Goal: Task Accomplishment & Management: Complete application form

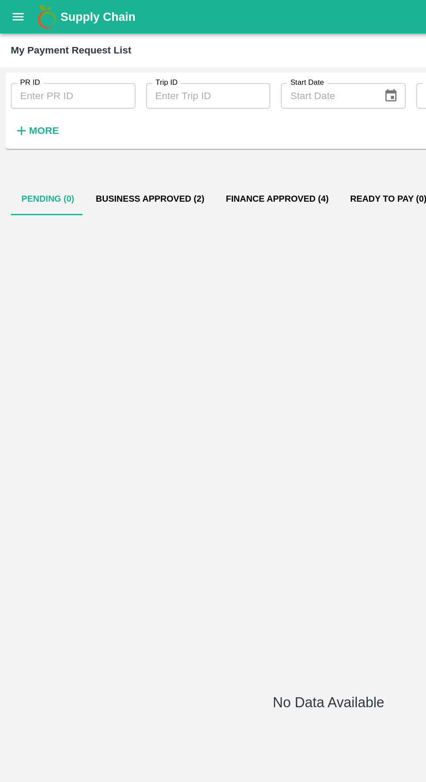
click at [15, 11] on icon "open drawer" at bounding box center [11, 10] width 7 height 5
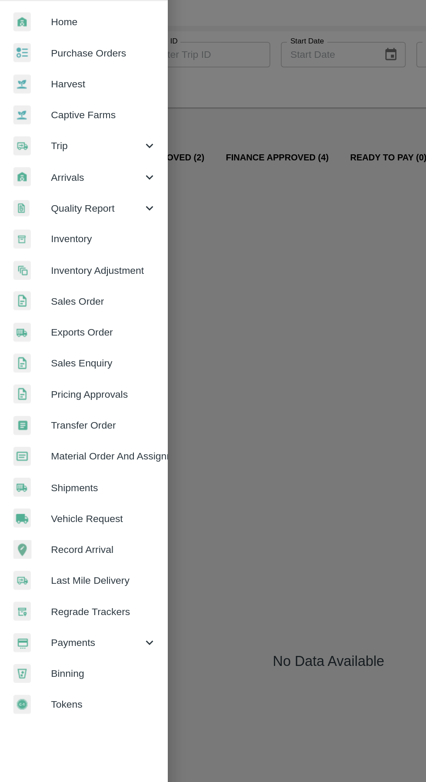
click at [47, 446] on span "Payments" at bounding box center [62, 444] width 59 height 10
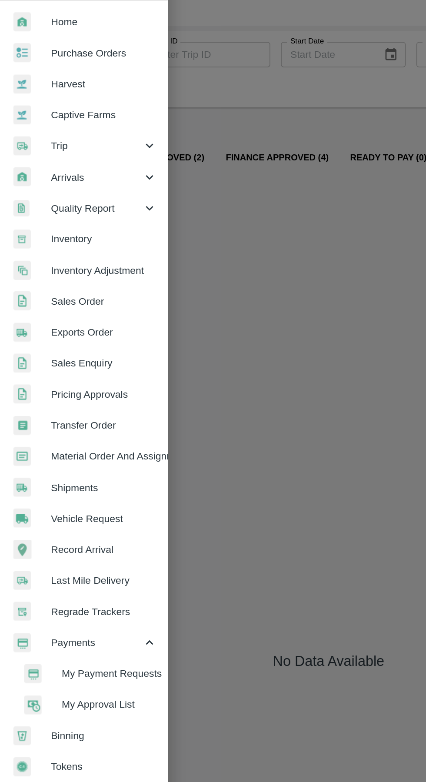
click at [52, 457] on li "My Payment Requests" at bounding box center [58, 464] width 102 height 20
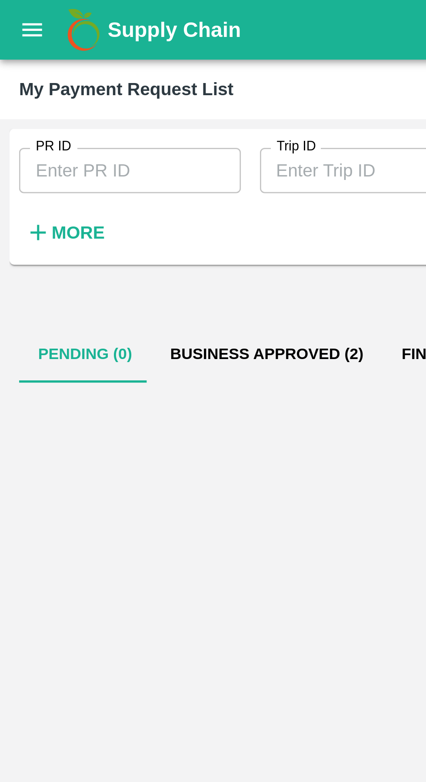
click at [14, 9] on icon "open drawer" at bounding box center [12, 11] width 10 height 10
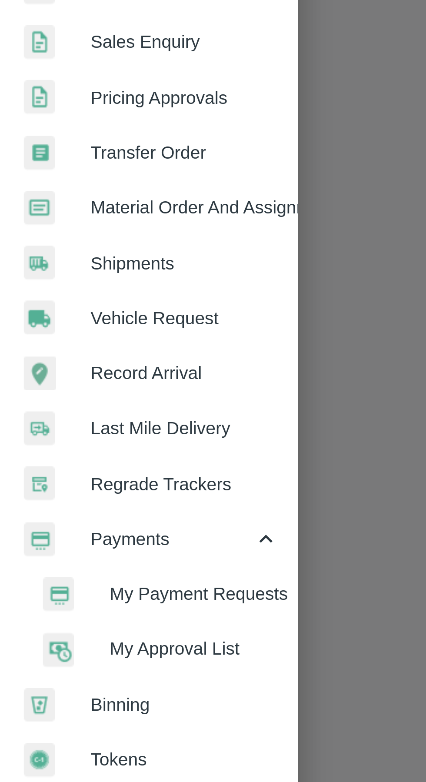
click at [80, 361] on span "Vehicle Request" at bounding box center [67, 363] width 69 height 10
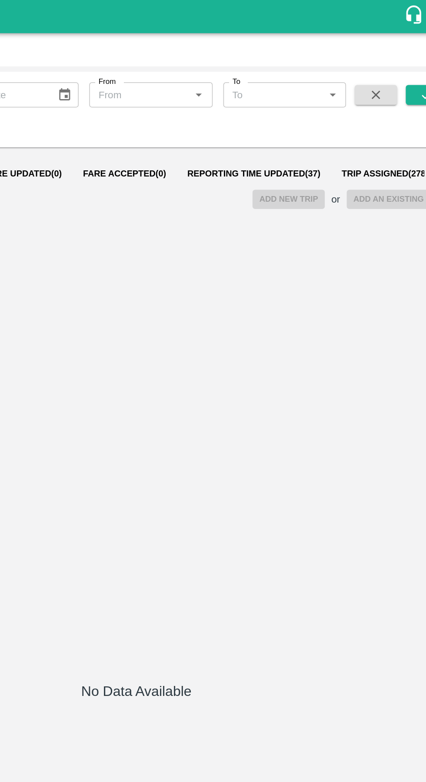
click at [275, 115] on span "Reporting Time Updated ( 37 )" at bounding box center [290, 113] width 87 height 7
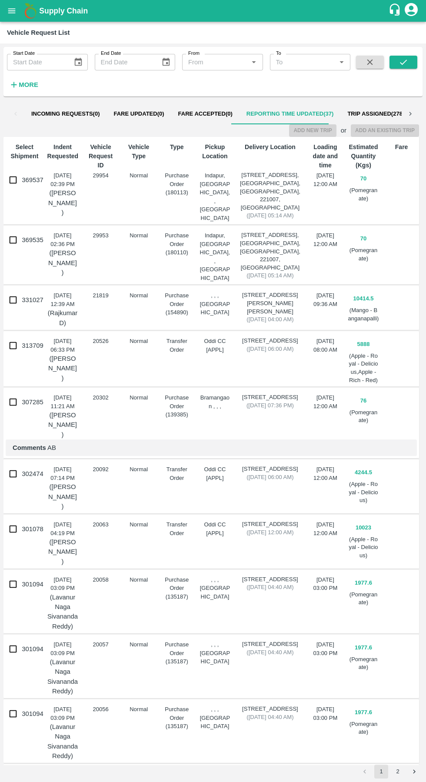
click at [17, 180] on input "369537" at bounding box center [12, 179] width 17 height 17
checkbox input "true"
click at [18, 245] on input "369535" at bounding box center [12, 239] width 17 height 17
checkbox input "true"
click at [315, 131] on button "Add New Trip" at bounding box center [312, 130] width 47 height 13
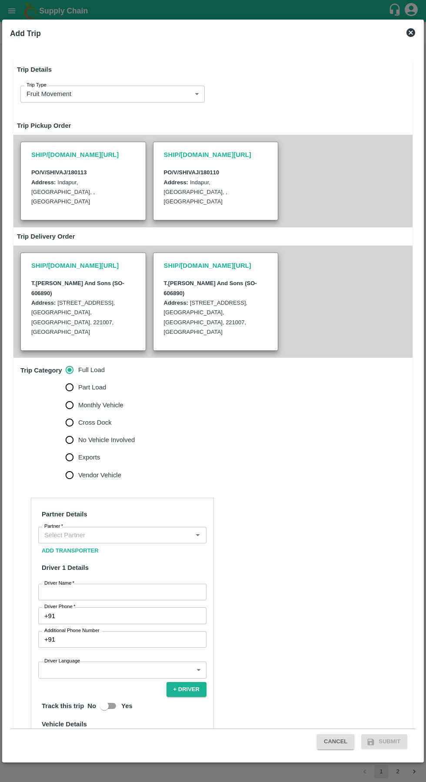
type input "70"
type input "Normal"
click at [69, 530] on input "Partner   *" at bounding box center [115, 535] width 149 height 11
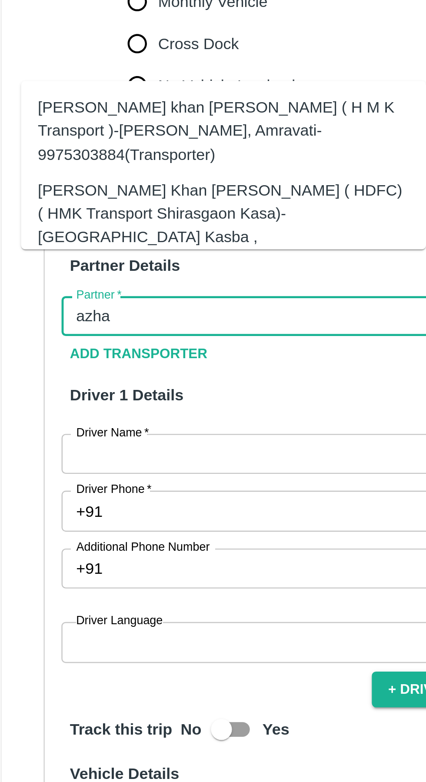
click at [49, 489] on div "[PERSON_NAME] Khan [PERSON_NAME] ( HDFC) ( HMK Transport Shirasgaon Kasa)-[GEOG…" at bounding box center [106, 497] width 154 height 39
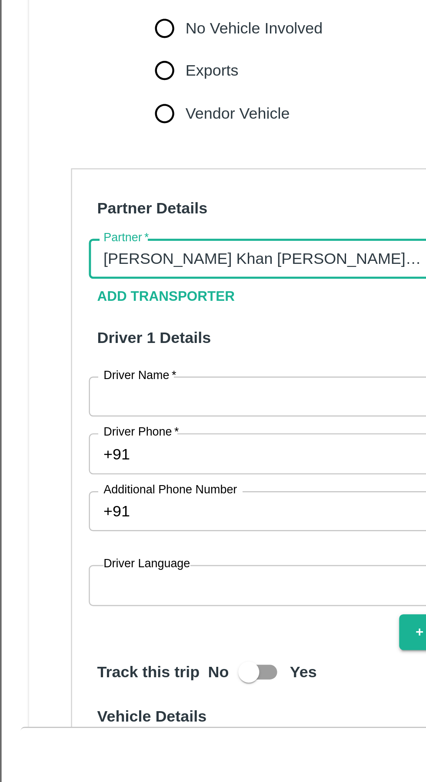
type input "[PERSON_NAME] Khan [PERSON_NAME] ( HDFC) ( HMK Transport Shirasgaon Kasa)-[GEOG…"
click at [98, 584] on input "Driver Name   *" at bounding box center [122, 592] width 168 height 17
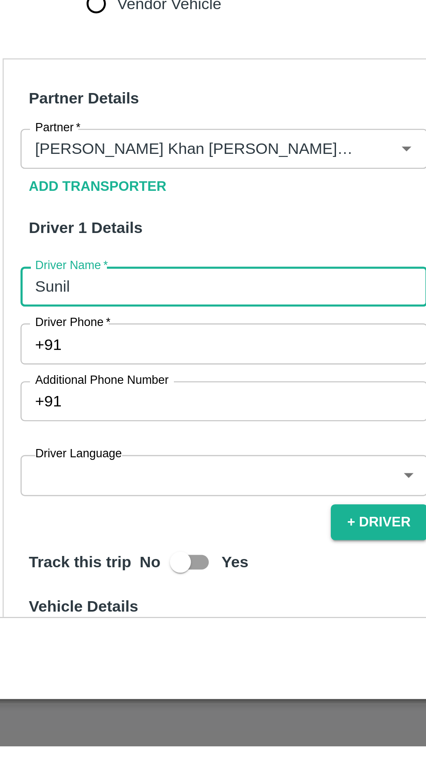
type input "Sunil"
click at [79, 608] on input "Driver Phone   *" at bounding box center [133, 616] width 148 height 17
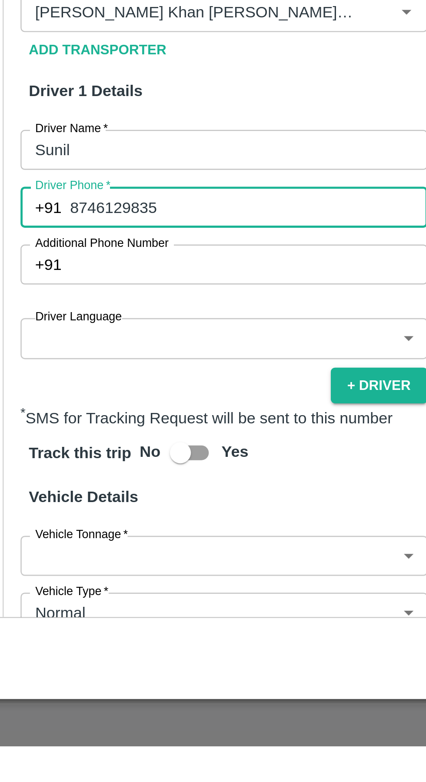
scroll to position [68, 0]
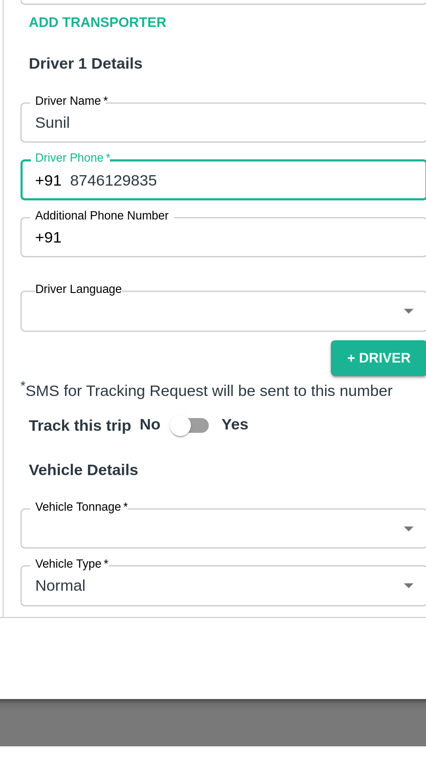
type input "8746129835"
click at [114, 583] on body "Supply Chain Vehicle Request List Start Date Start Date End Date End Date From …" at bounding box center [213, 391] width 426 height 782
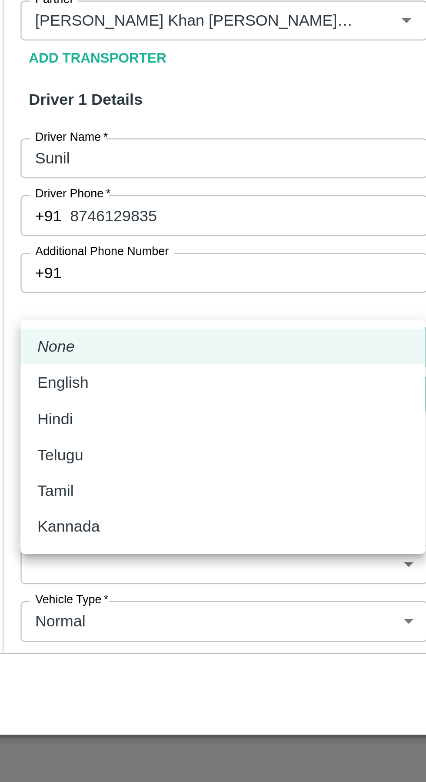
click at [83, 635] on div "Hindi" at bounding box center [122, 633] width 154 height 10
type input "hi"
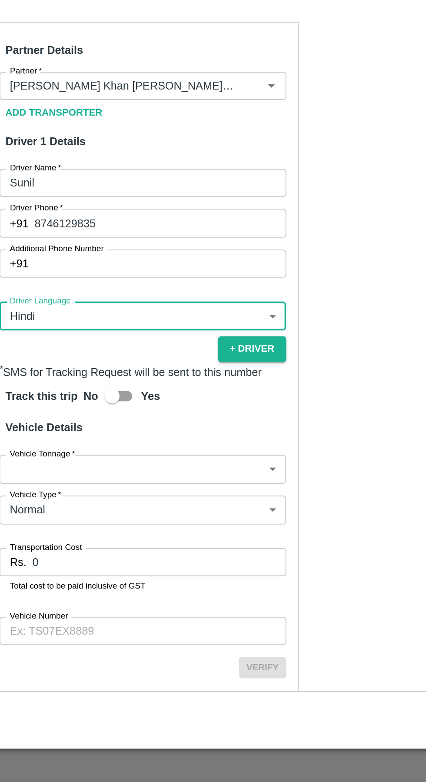
scroll to position [163, 0]
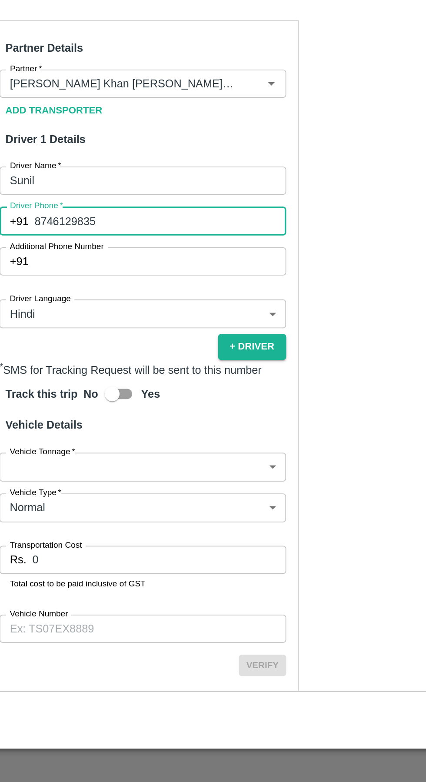
click at [181, 578] on body "Supply Chain Vehicle Request List Start Date Start Date End Date End Date From …" at bounding box center [213, 391] width 426 height 782
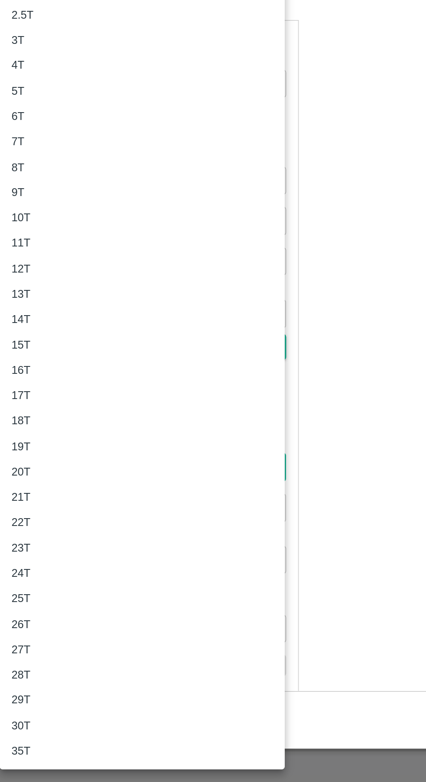
click at [90, 586] on div "19T" at bounding box center [122, 586] width 154 height 10
type input "19000"
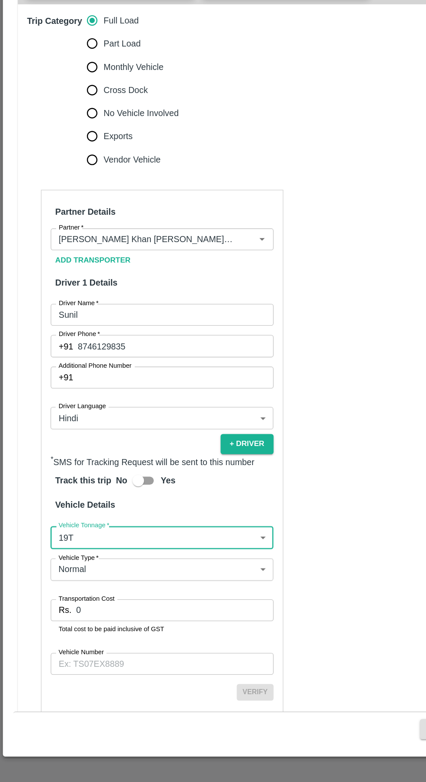
click at [132, 644] on input "0" at bounding box center [131, 652] width 149 height 17
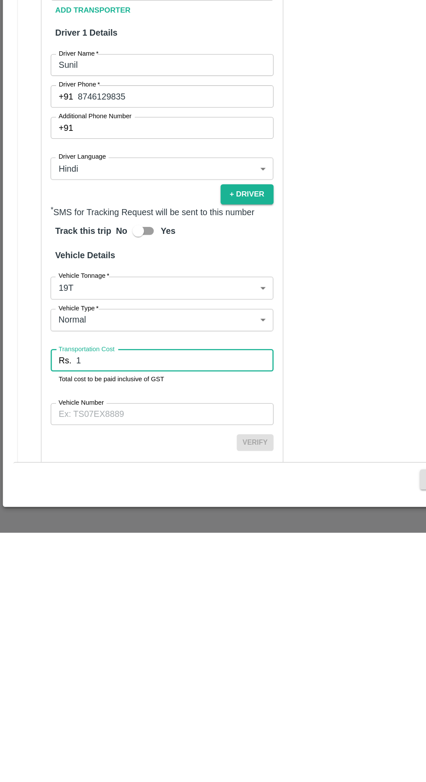
type input "1"
click at [118, 685] on input "Vehicle Number" at bounding box center [122, 693] width 168 height 17
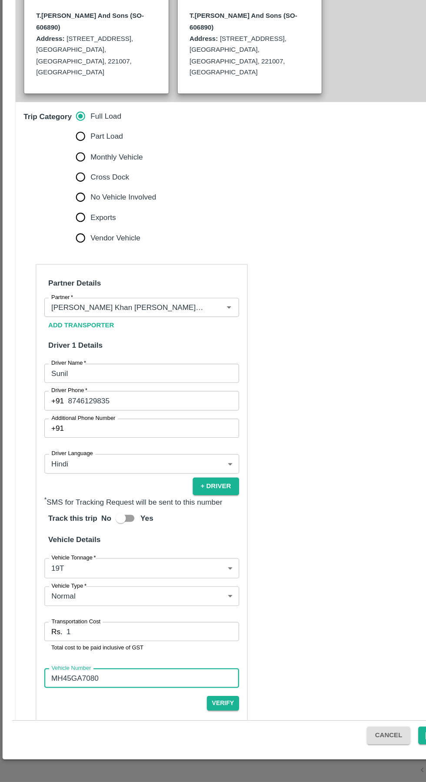
scroll to position [166, 0]
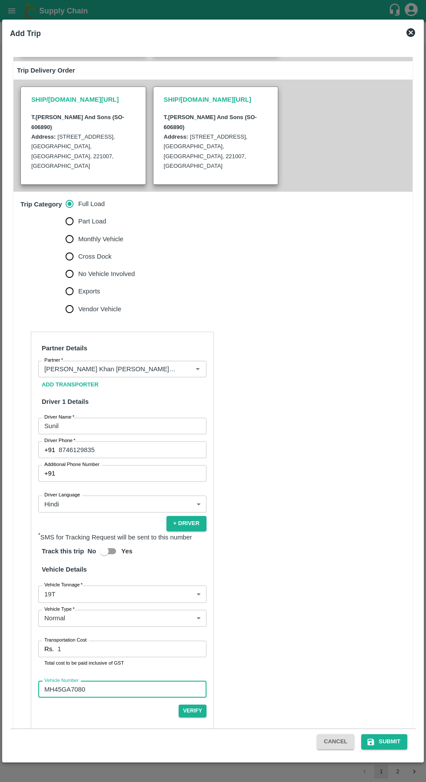
type input "MH45GA7080"
click at [384, 743] on button "Submit" at bounding box center [384, 742] width 46 height 15
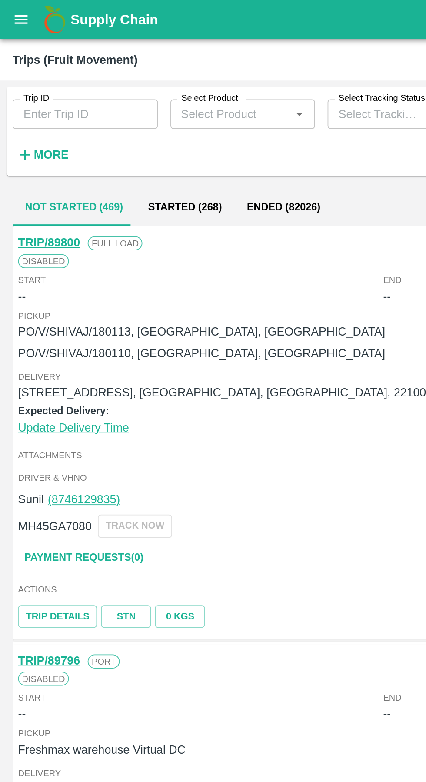
click at [19, 13] on button "open drawer" at bounding box center [12, 11] width 20 height 20
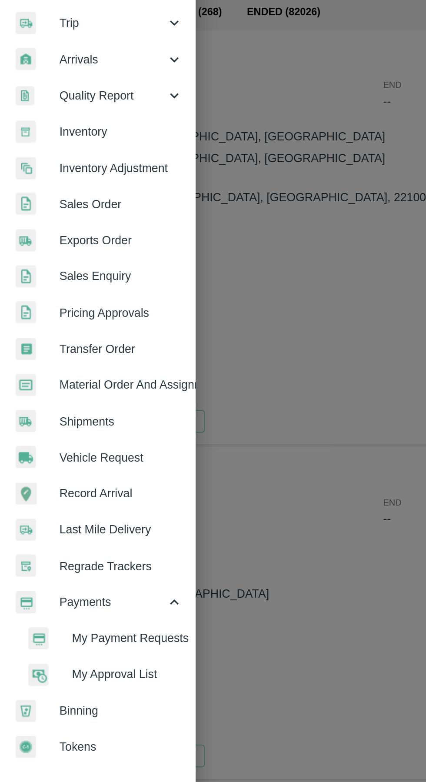
click at [61, 459] on span "My Payment Requests" at bounding box center [71, 464] width 62 height 10
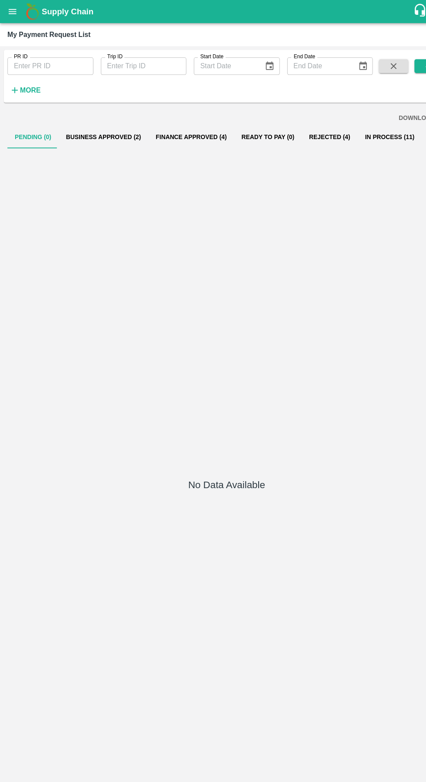
click at [108, 129] on button "Business Approved (2)" at bounding box center [97, 129] width 84 height 21
